Goal: Book appointment/travel/reservation

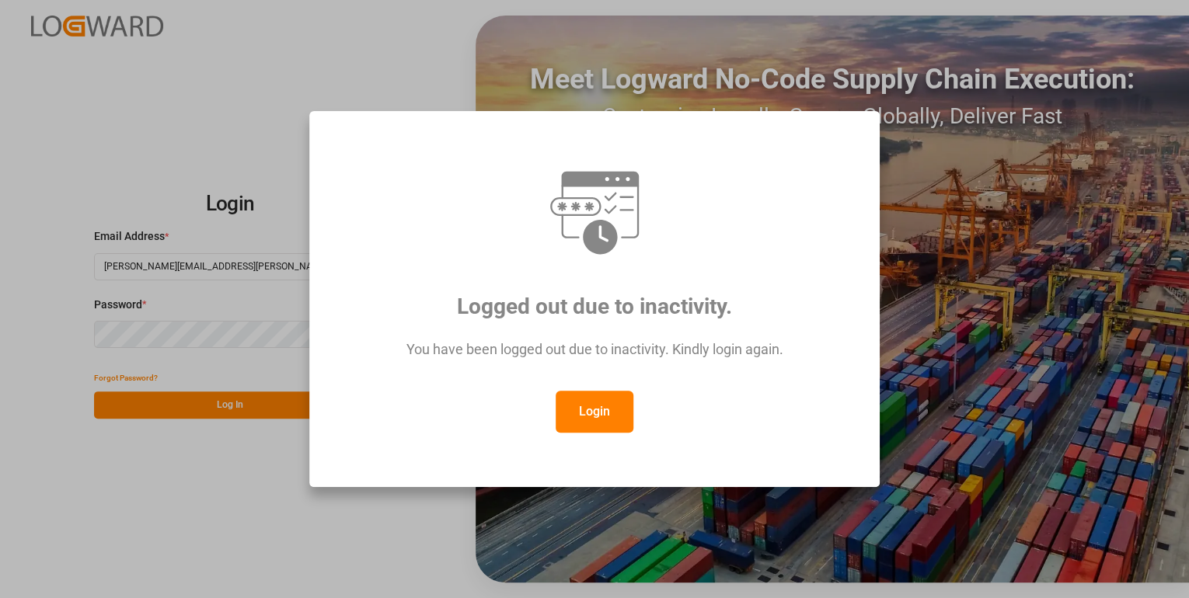
click at [572, 401] on button "Login" at bounding box center [594, 412] width 78 height 42
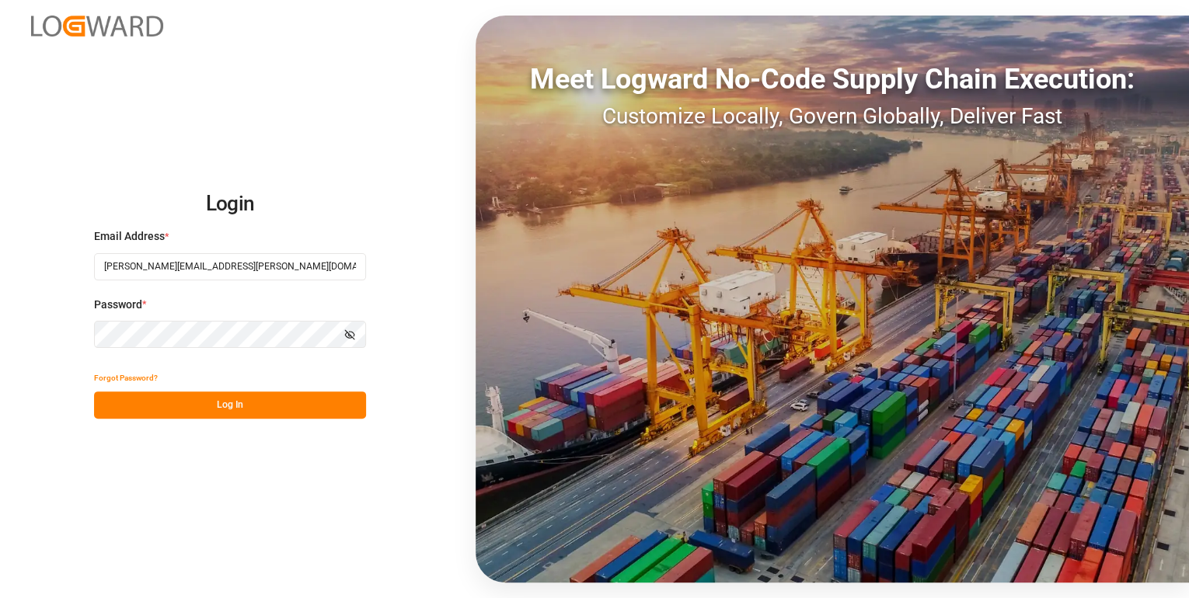
click at [208, 410] on button "Log In" at bounding box center [230, 405] width 272 height 27
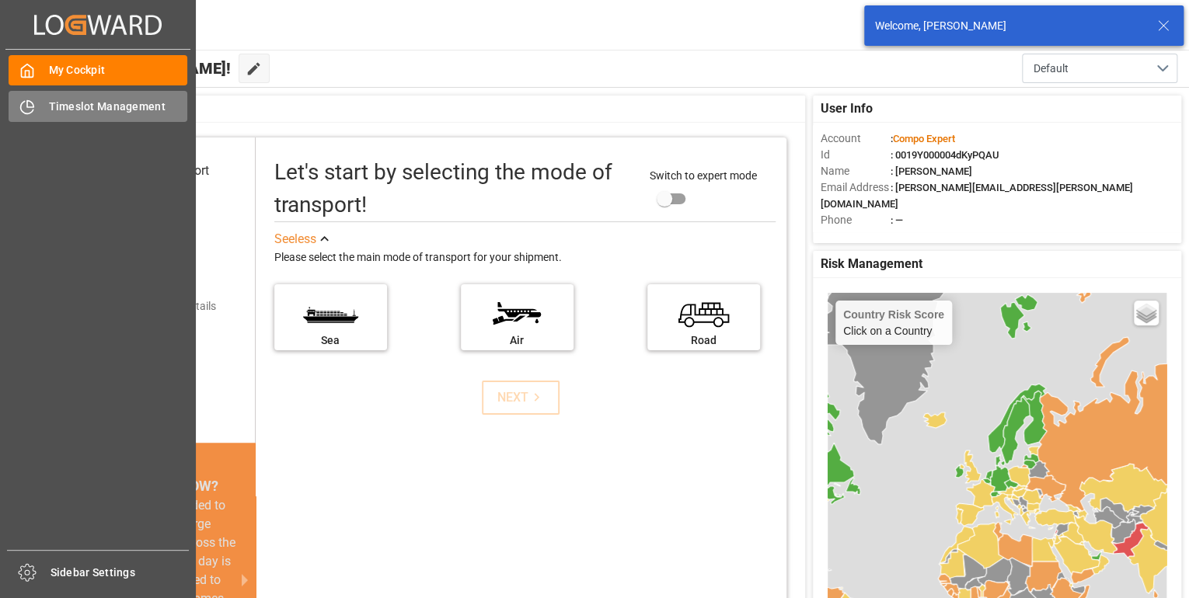
click at [37, 115] on div "Timeslot Management Timeslot Management" at bounding box center [98, 106] width 179 height 30
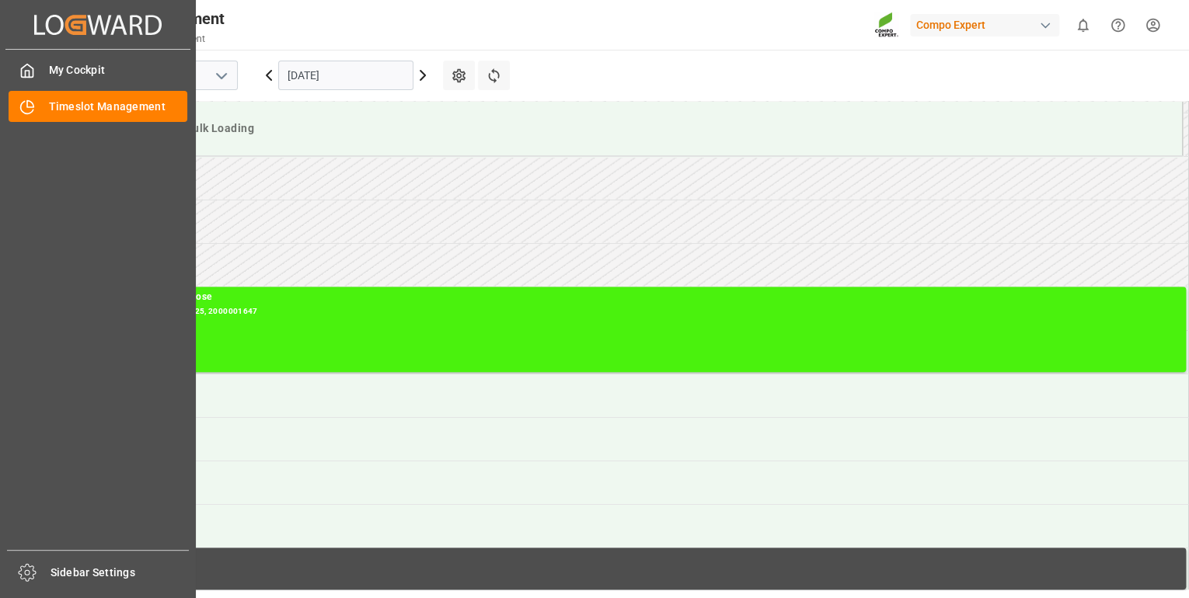
scroll to position [425, 0]
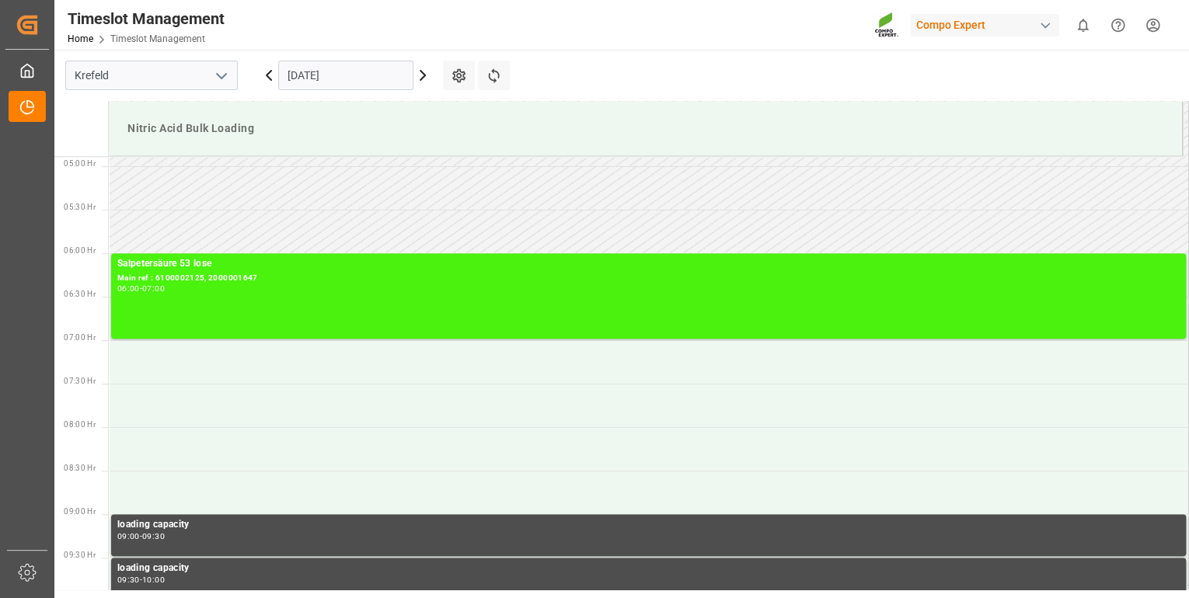
click at [331, 81] on input "[DATE]" at bounding box center [345, 76] width 135 height 30
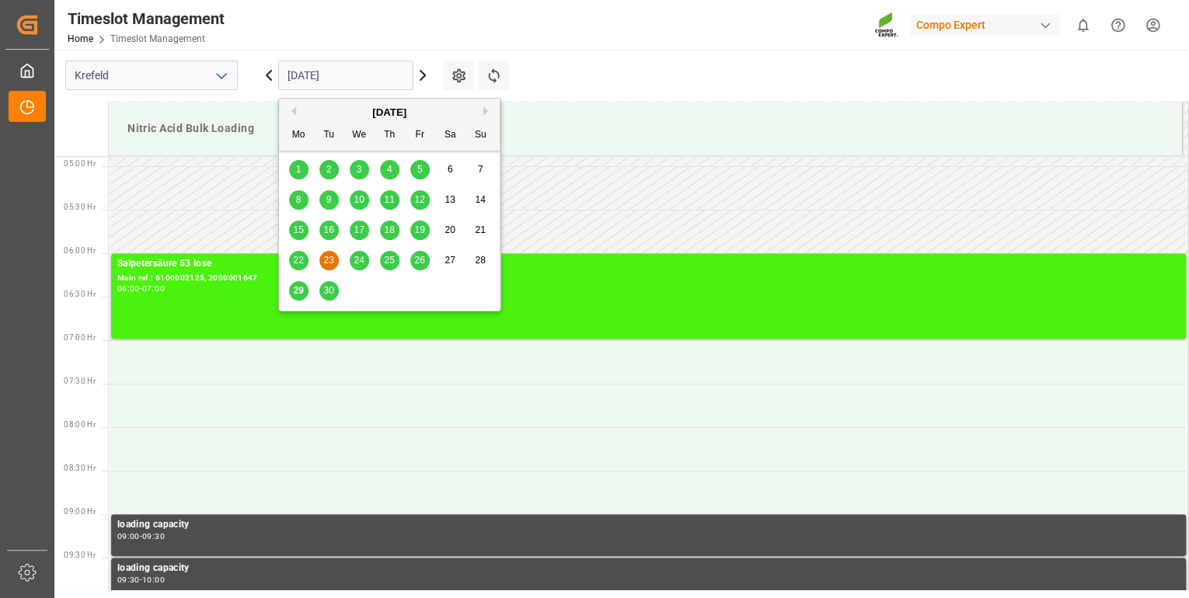
click at [295, 289] on span "29" at bounding box center [298, 290] width 10 height 11
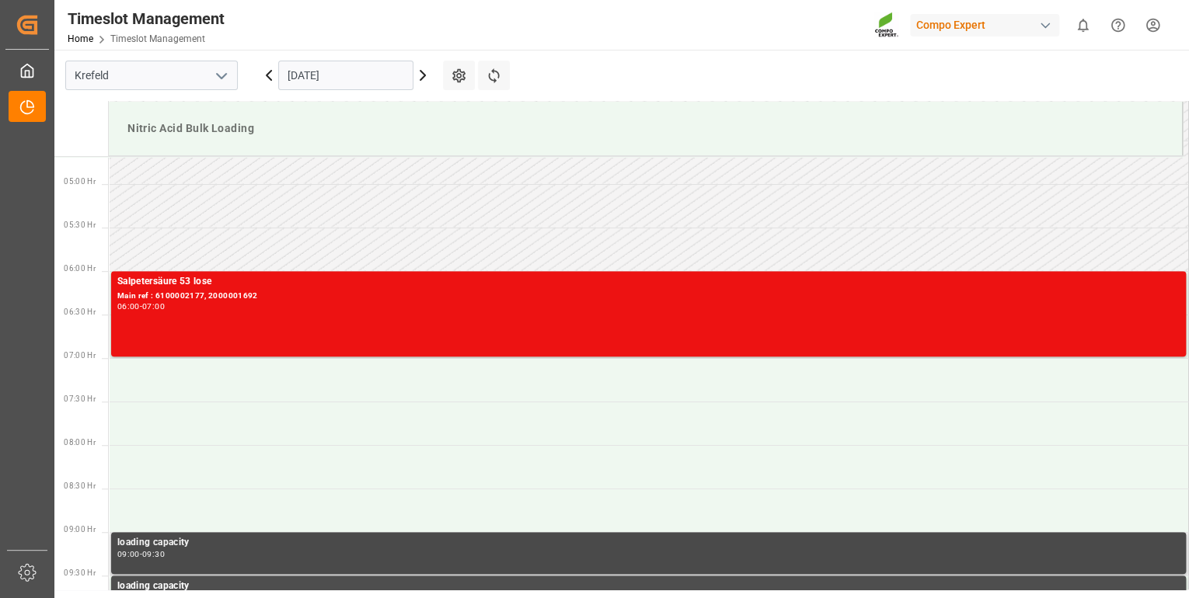
scroll to position [363, 0]
